Goal: Transaction & Acquisition: Purchase product/service

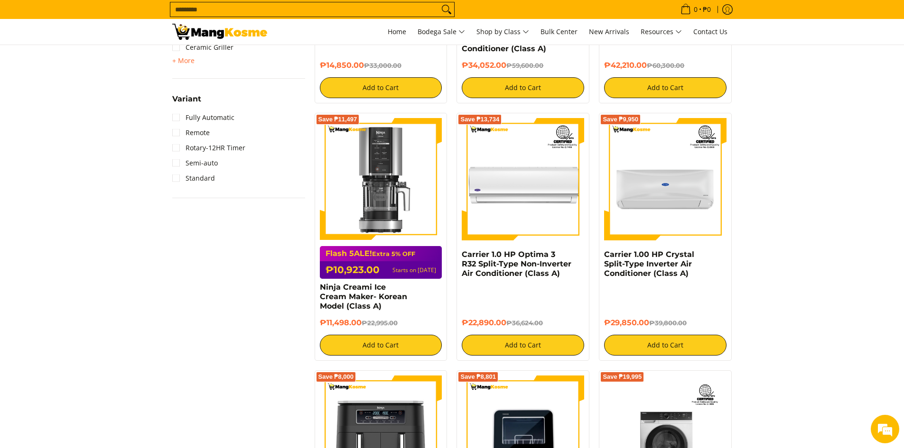
scroll to position [996, 0]
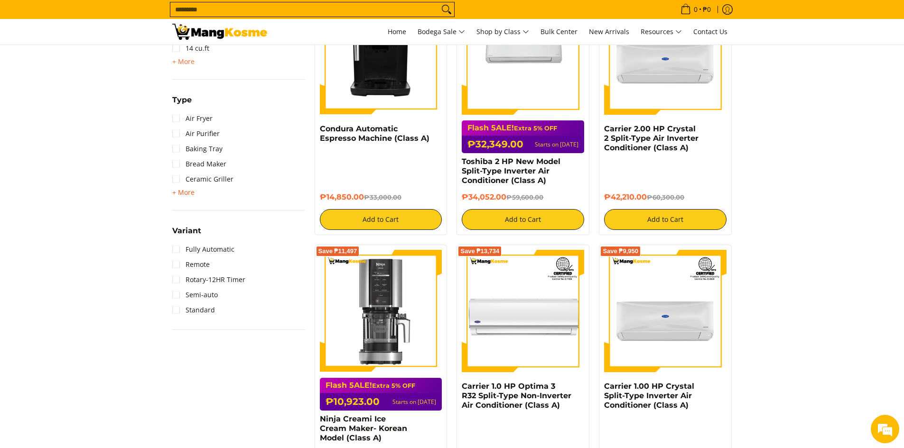
click at [183, 192] on span "+ More" at bounding box center [183, 193] width 22 height 8
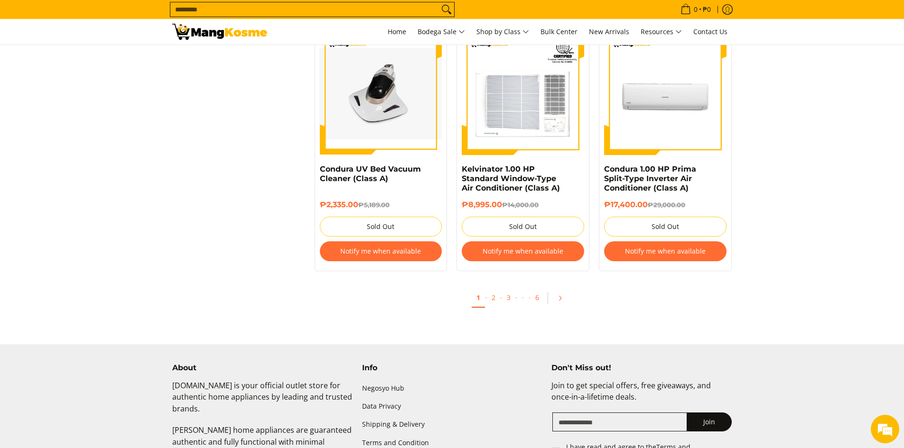
scroll to position [1992, 0]
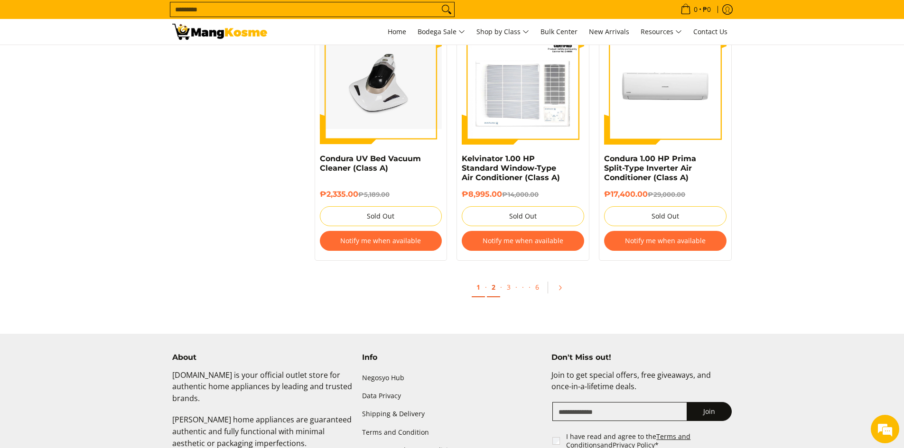
click at [492, 278] on link "2" at bounding box center [493, 287] width 13 height 19
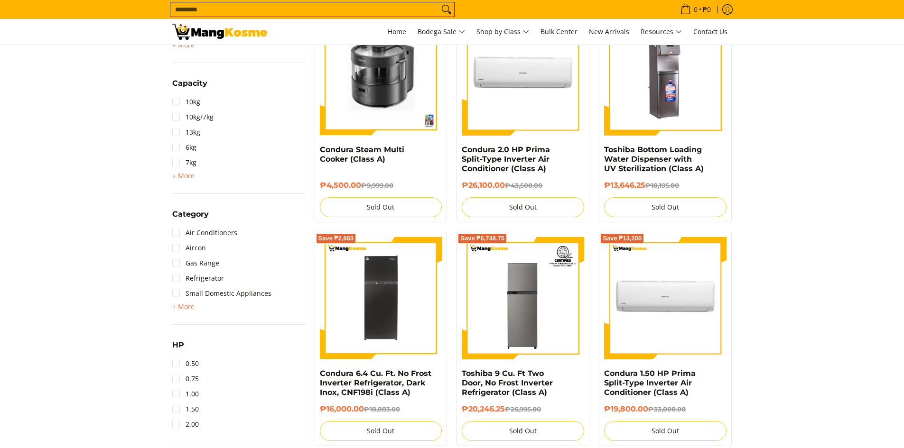
scroll to position [427, 0]
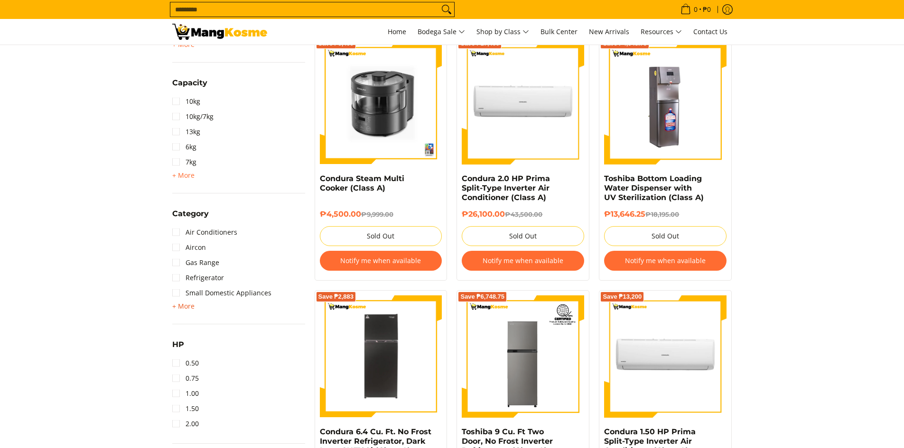
click at [183, 307] on span "+ More" at bounding box center [183, 307] width 22 height 8
click at [173, 312] on link "Washing Machine" at bounding box center [207, 308] width 70 height 15
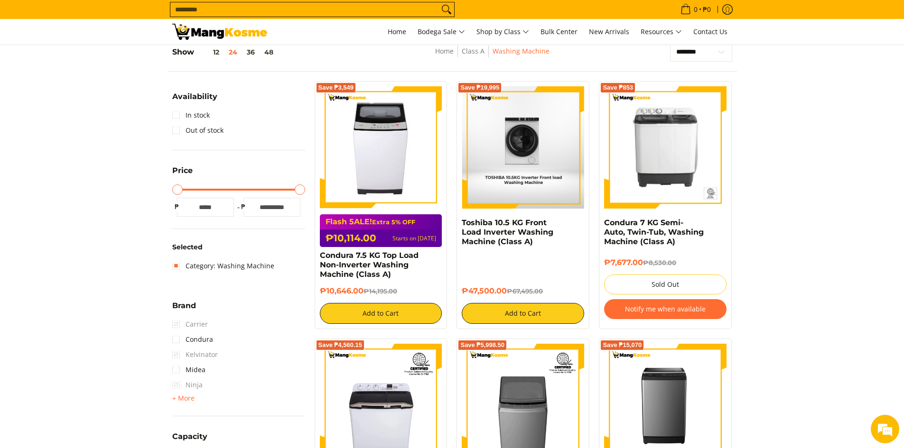
scroll to position [126, 0]
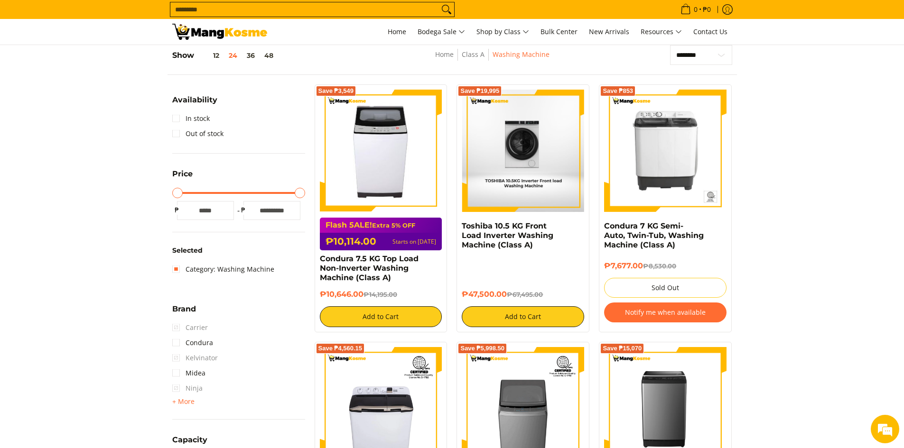
click at [521, 164] on img at bounding box center [522, 151] width 121 height 122
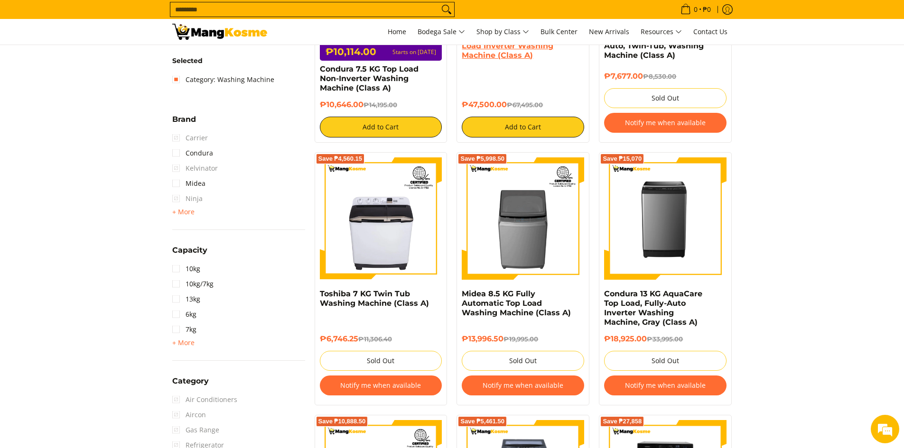
scroll to position [79, 0]
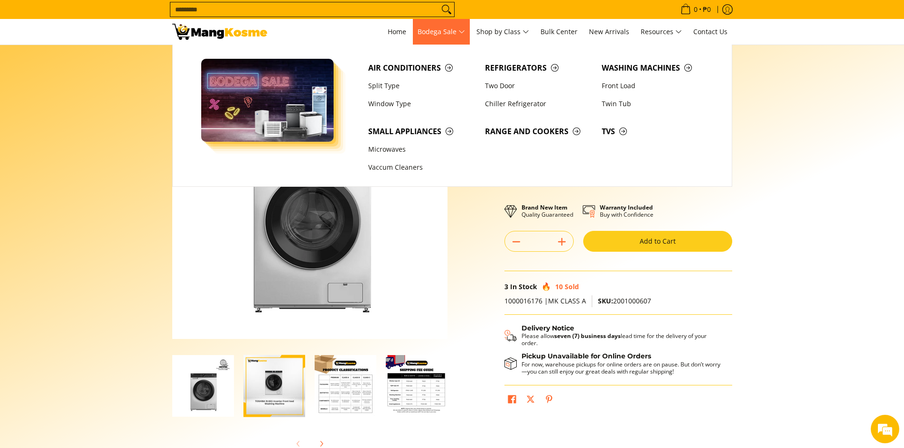
click at [450, 30] on span "Bodega Sale" at bounding box center [440, 32] width 47 height 12
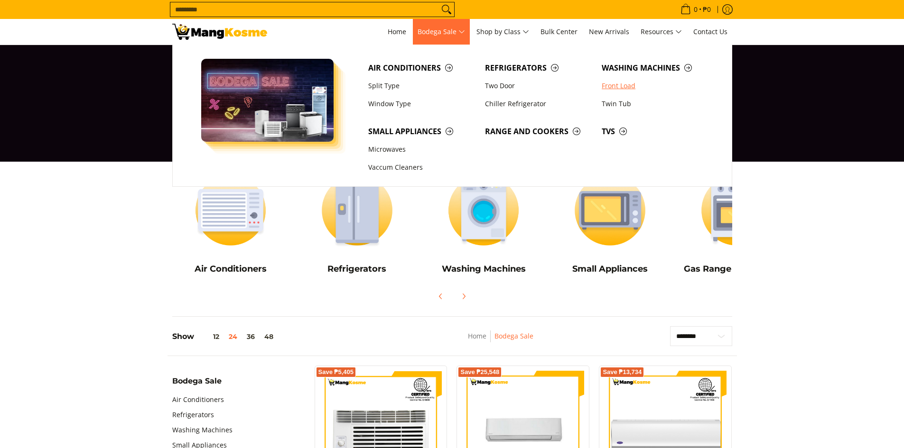
click at [612, 87] on link "Front Load" at bounding box center [655, 86] width 117 height 18
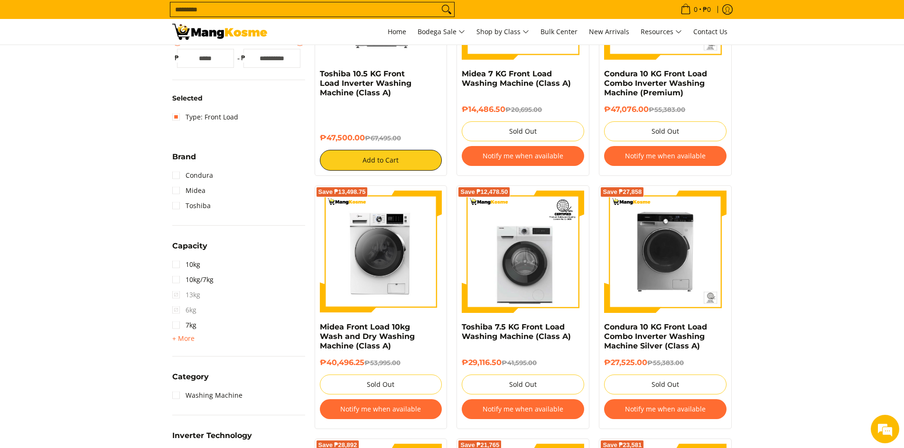
scroll to position [332, 0]
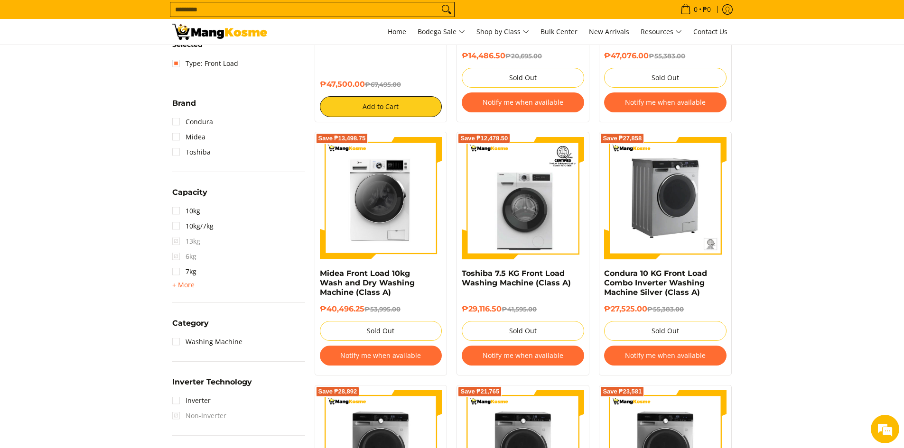
click at [651, 203] on img at bounding box center [665, 198] width 122 height 122
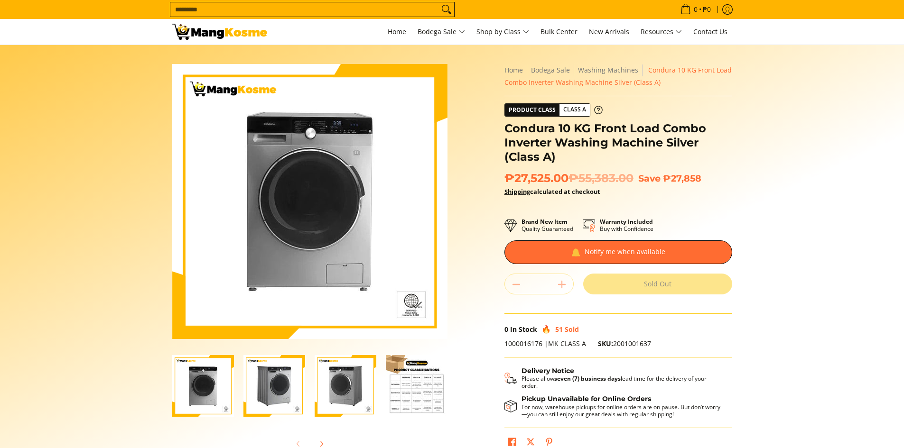
click at [268, 372] on img "Condura 10 KG Front Load Combo Inverter Washing Machine Silver (Class A)-2" at bounding box center [274, 386] width 62 height 62
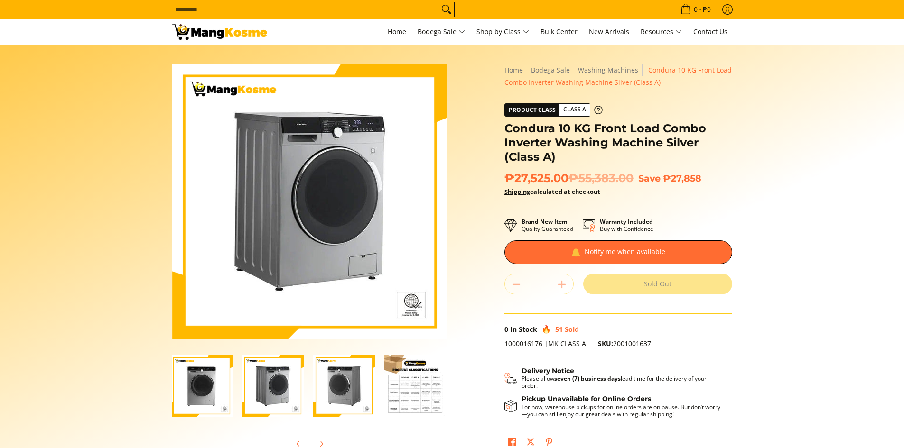
click at [351, 391] on img "Condura 10 KG Front Load Combo Inverter Washing Machine Silver (Class A)-3" at bounding box center [344, 386] width 62 height 62
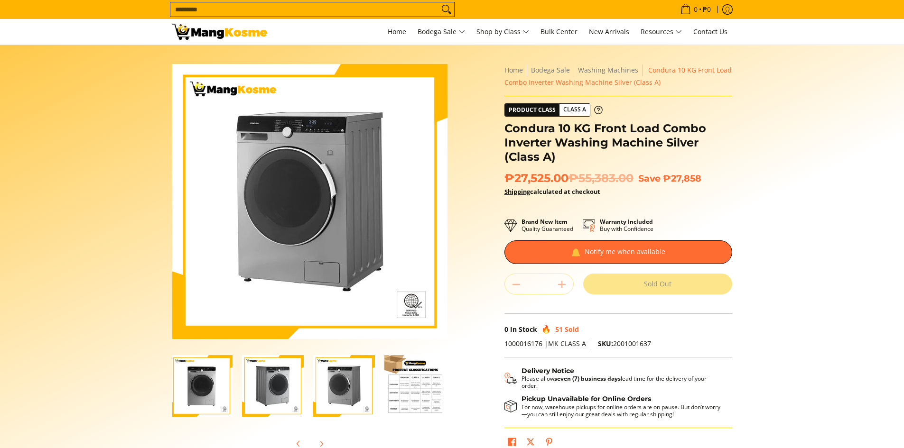
click at [411, 388] on img "Condura 10 KG Front Load Combo Inverter Washing Machine Silver (Class A)-4" at bounding box center [415, 386] width 62 height 62
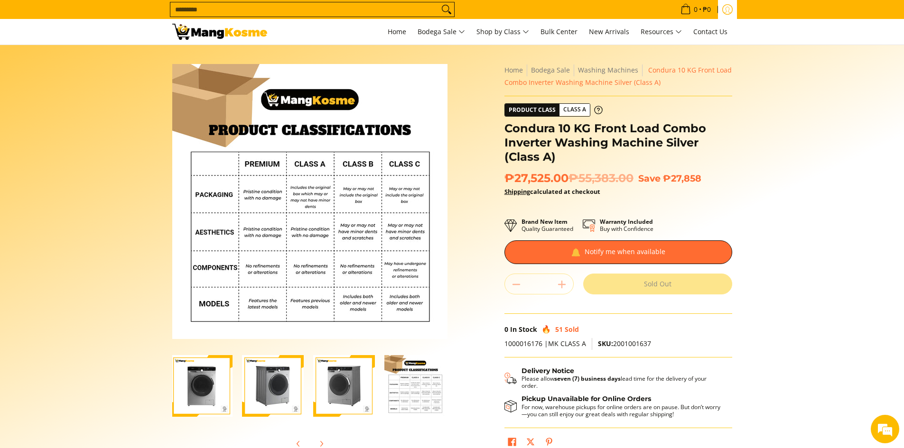
scroll to position [0, 0]
click at [340, 370] on img "Condura 10 KG Front Load Combo Inverter Washing Machine Silver (Class A)-3" at bounding box center [344, 386] width 62 height 62
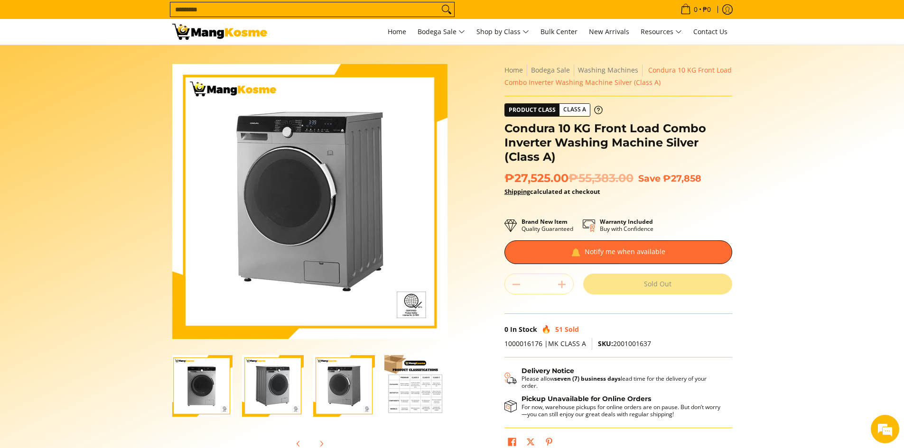
click at [291, 379] on img "Condura 10 KG Front Load Combo Inverter Washing Machine Silver (Class A)-2" at bounding box center [273, 386] width 62 height 62
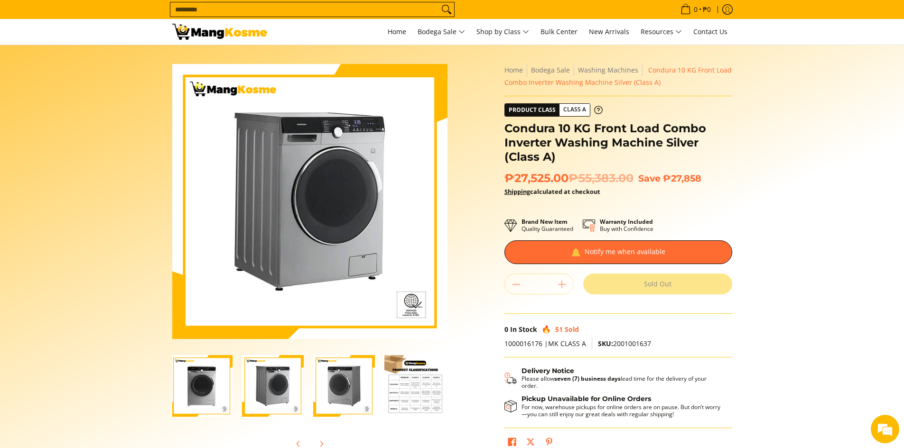
click at [205, 379] on img "Condura 10 KG Front Load Combo Inverter Washing Machine Silver (Class A)-1" at bounding box center [202, 386] width 62 height 62
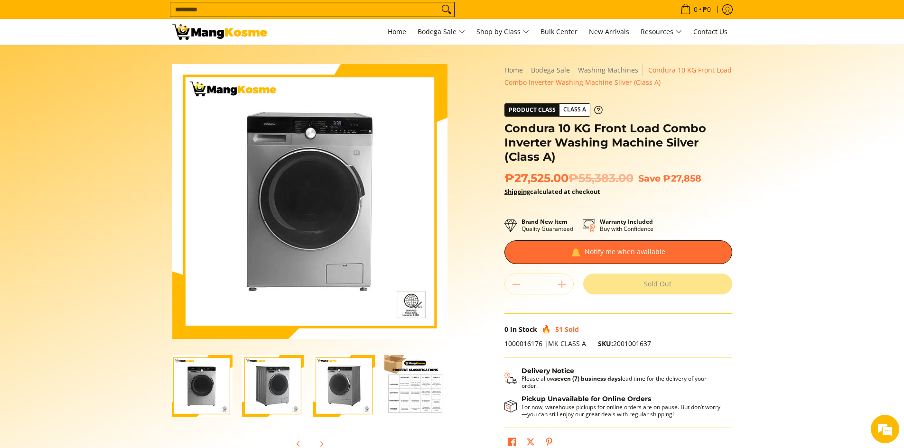
drag, startPoint x: 354, startPoint y: 400, endPoint x: 369, endPoint y: 395, distance: 15.2
click at [355, 400] on img "Condura 10 KG Front Load Combo Inverter Washing Machine Silver (Class A)-3" at bounding box center [344, 386] width 62 height 62
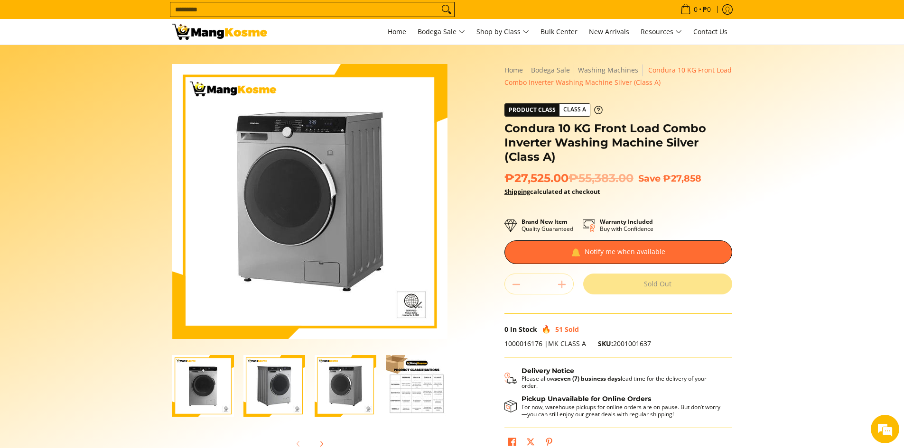
scroll to position [142, 0]
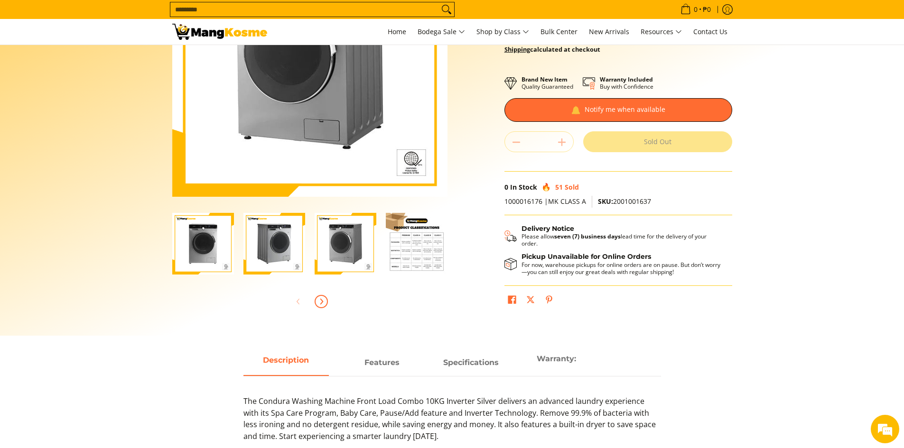
click at [320, 300] on icon "Next" at bounding box center [321, 302] width 8 height 8
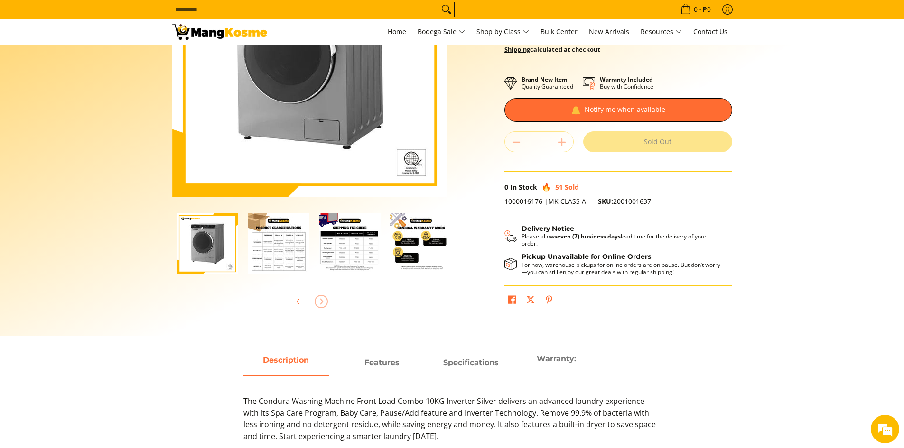
scroll to position [0, 142]
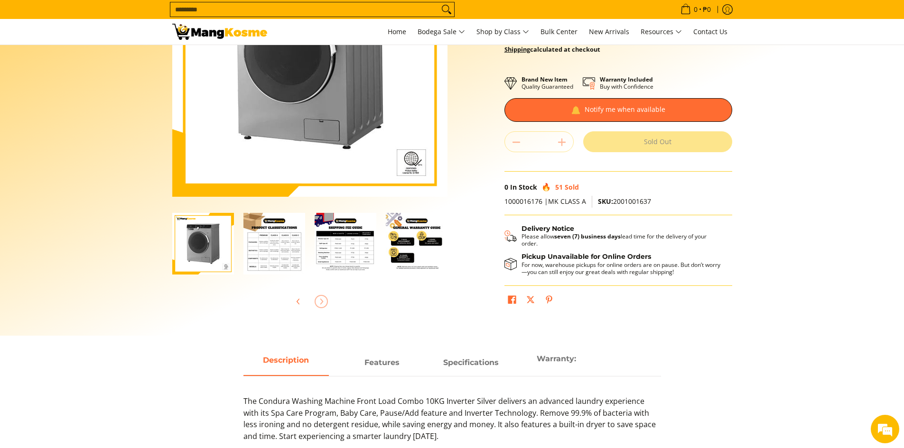
click at [320, 300] on div at bounding box center [309, 301] width 275 height 21
click at [407, 223] on img "Condura 10 KG Front Load Combo Inverter Washing Machine Silver (Class A)-6" at bounding box center [417, 244] width 62 height 62
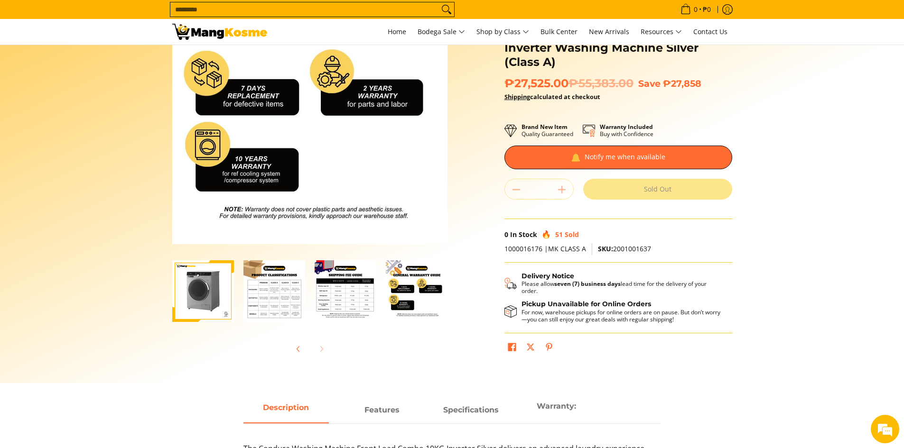
scroll to position [0, 0]
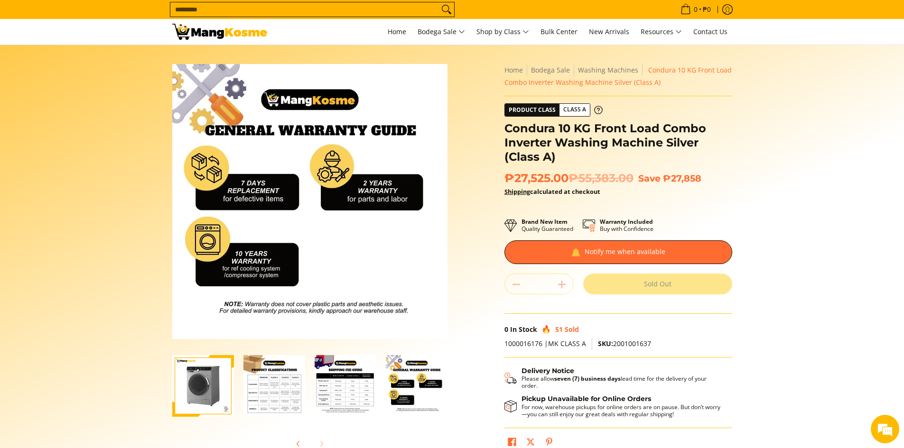
click at [206, 372] on img "Condura 10 KG Front Load Combo Inverter Washing Machine Silver (Class A)-3" at bounding box center [203, 386] width 62 height 62
